Goal: Transaction & Acquisition: Purchase product/service

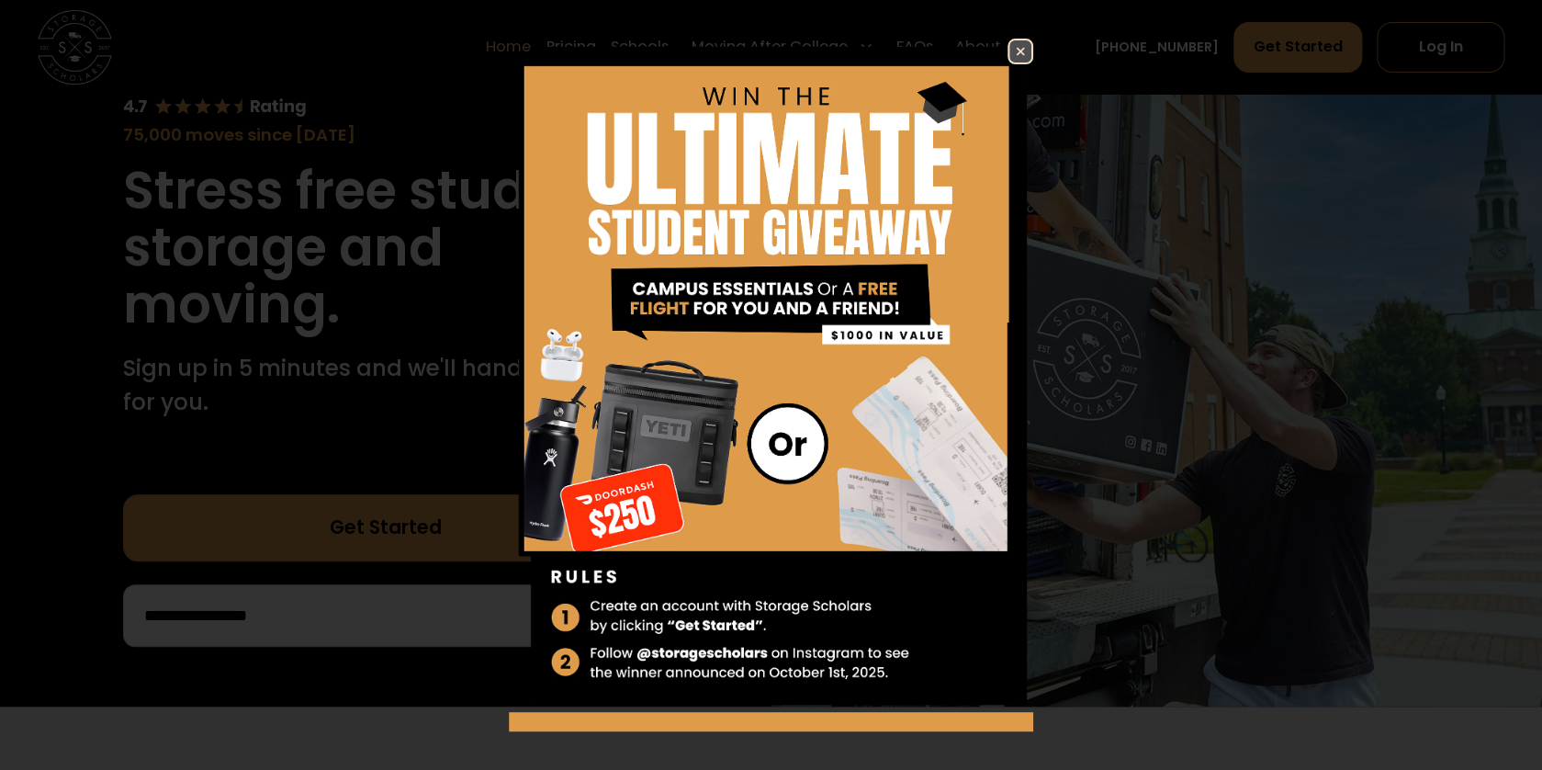
scroll to position [276, 0]
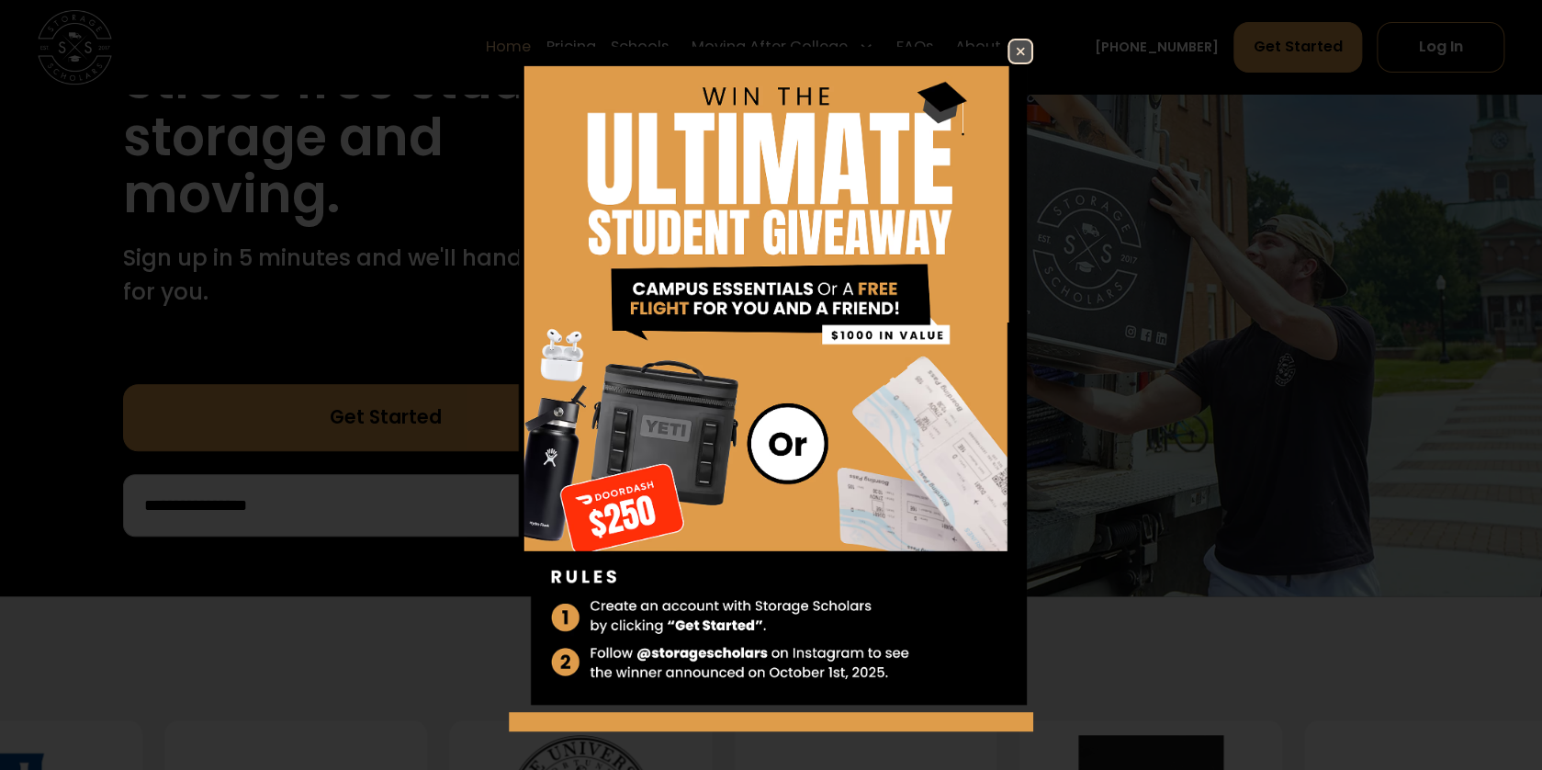
click at [1010, 51] on img at bounding box center [1021, 51] width 22 height 22
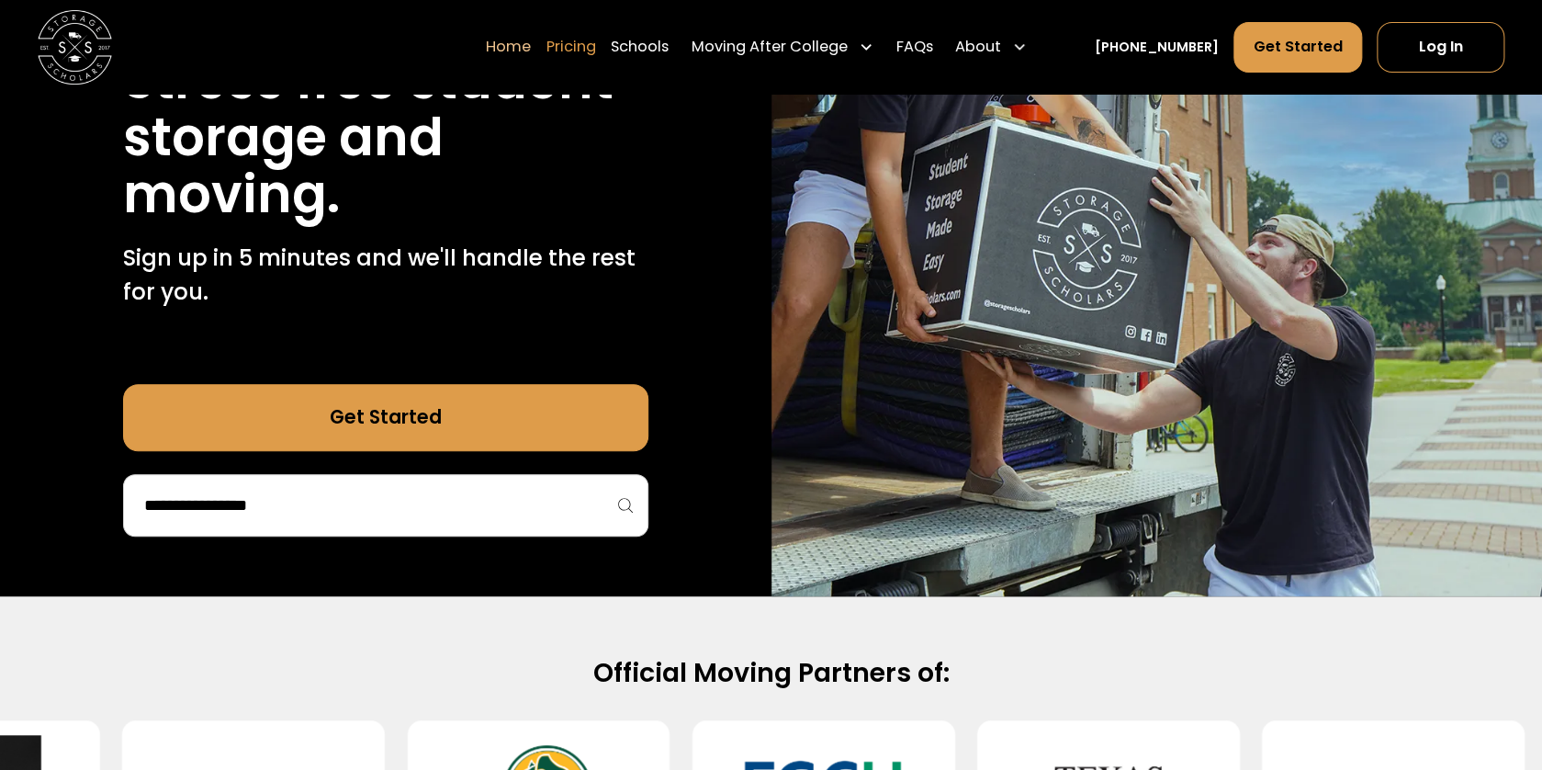
click at [596, 40] on link "Pricing" at bounding box center [572, 46] width 50 height 52
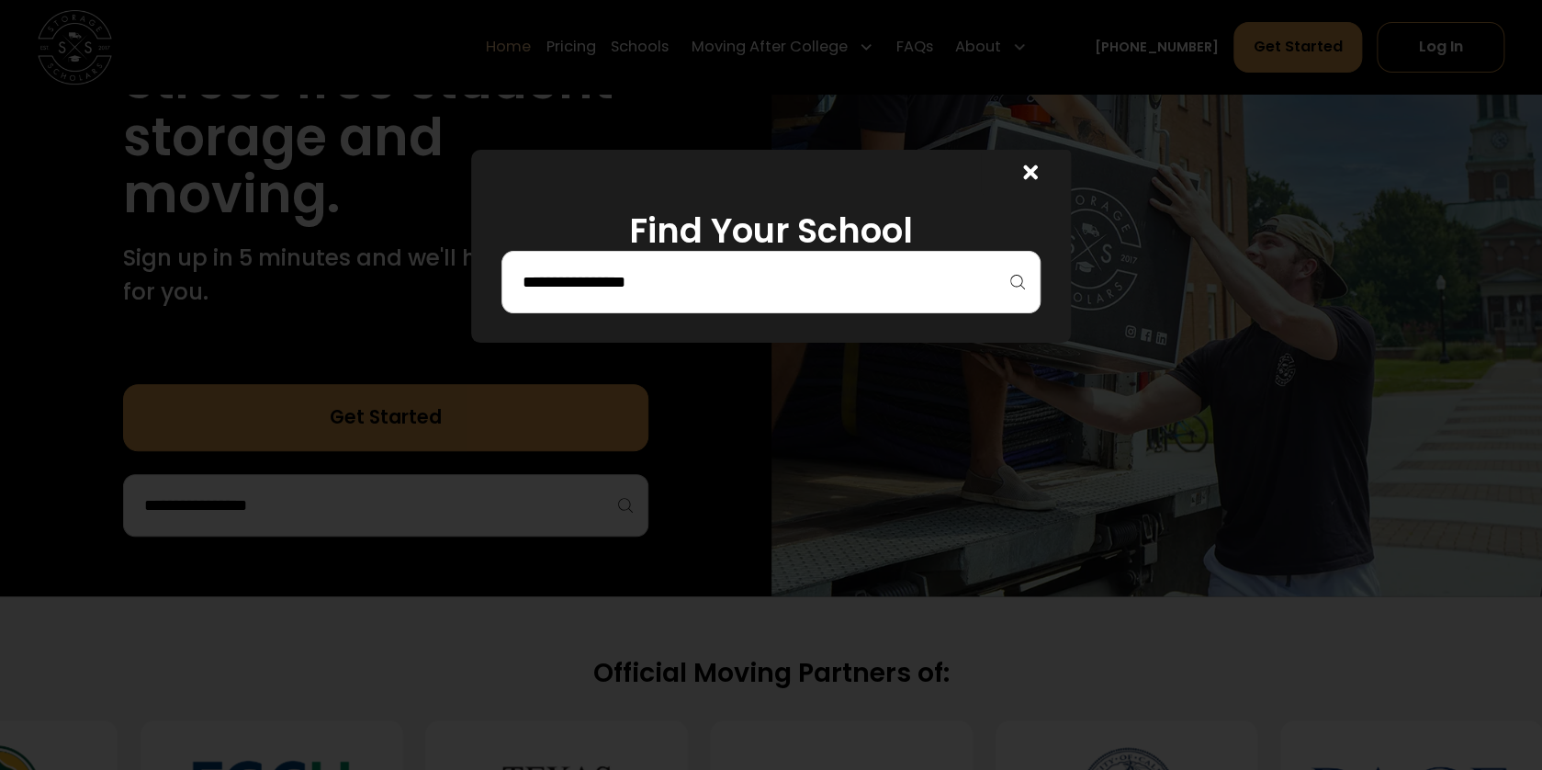
click at [624, 284] on input "search" at bounding box center [772, 281] width 502 height 31
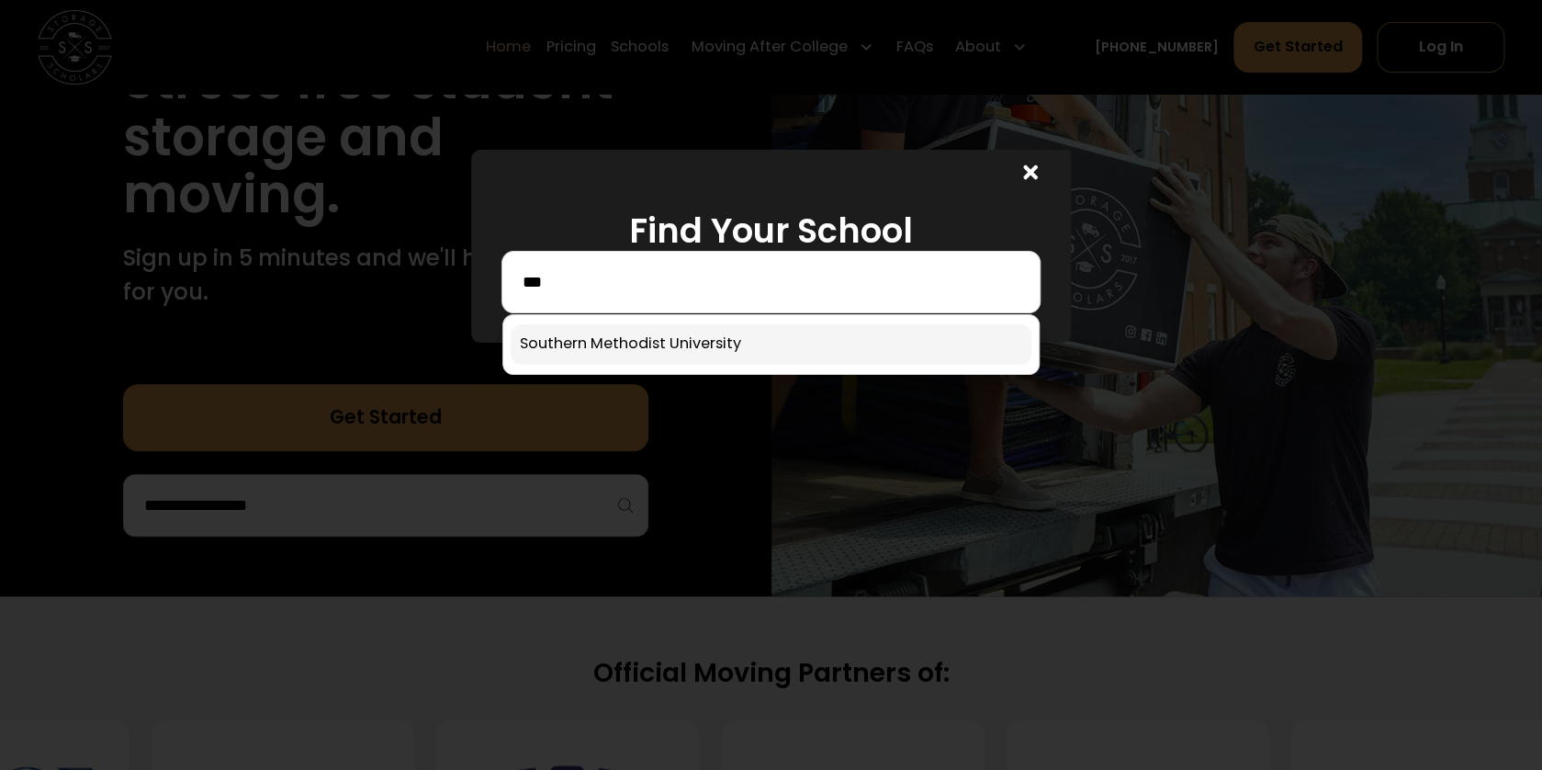
type input "***"
click at [632, 344] on link at bounding box center [772, 344] width 522 height 40
